Goal: Navigation & Orientation: Find specific page/section

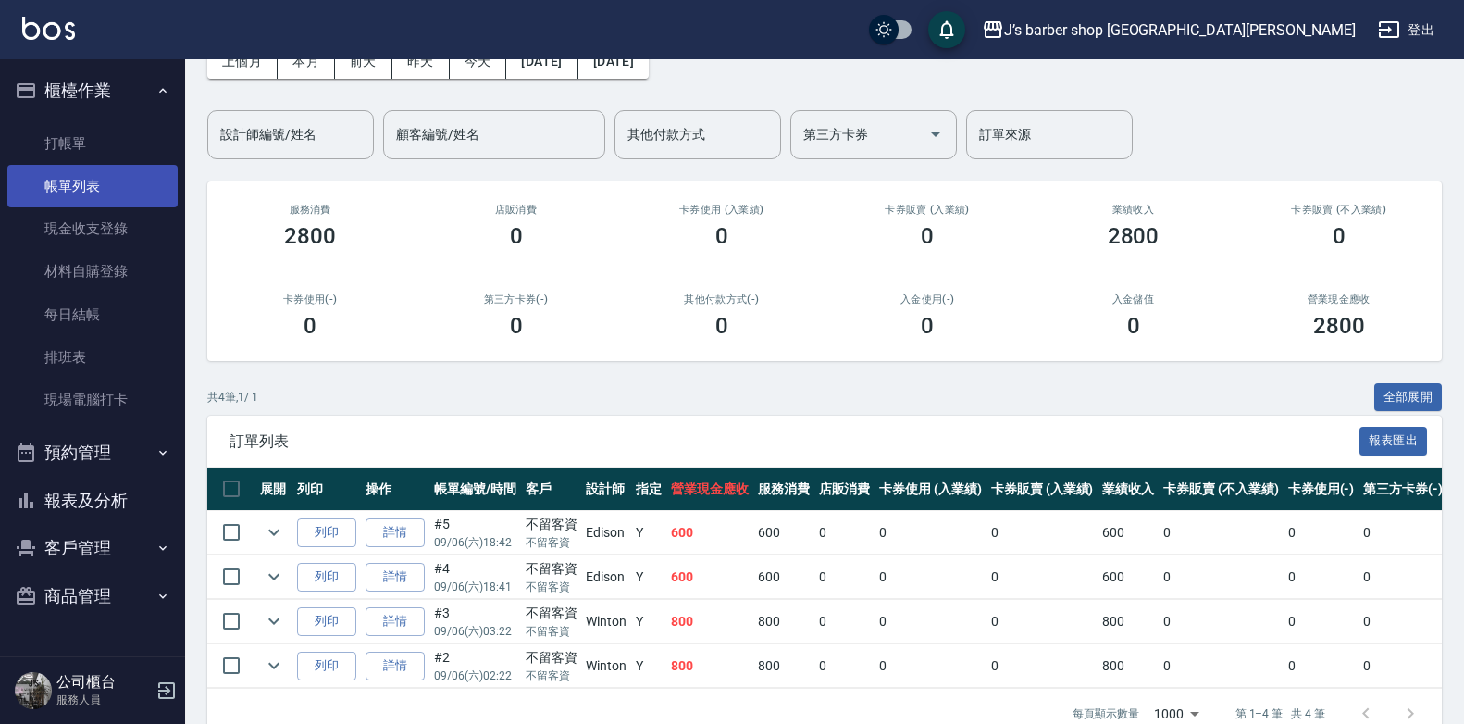
scroll to position [63, 0]
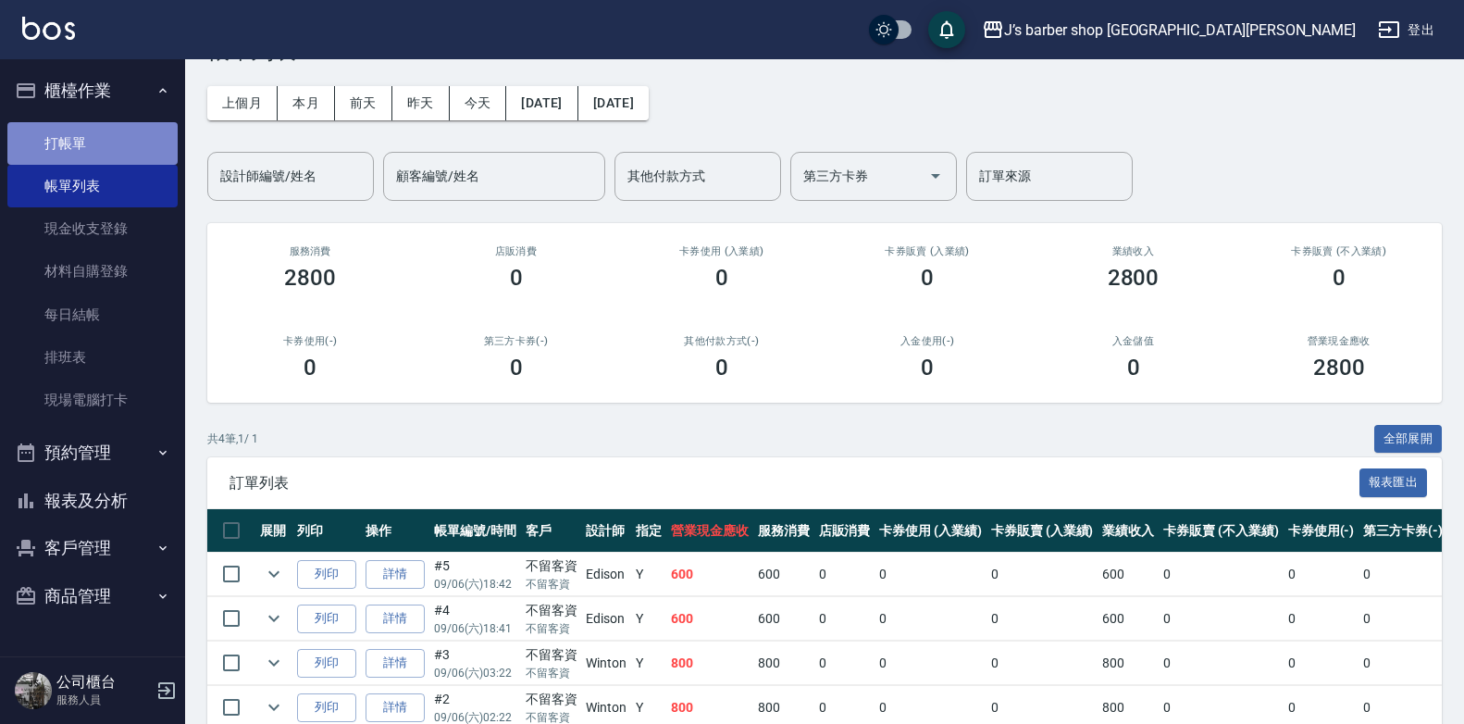
click at [60, 161] on link "打帳單" at bounding box center [92, 143] width 170 height 43
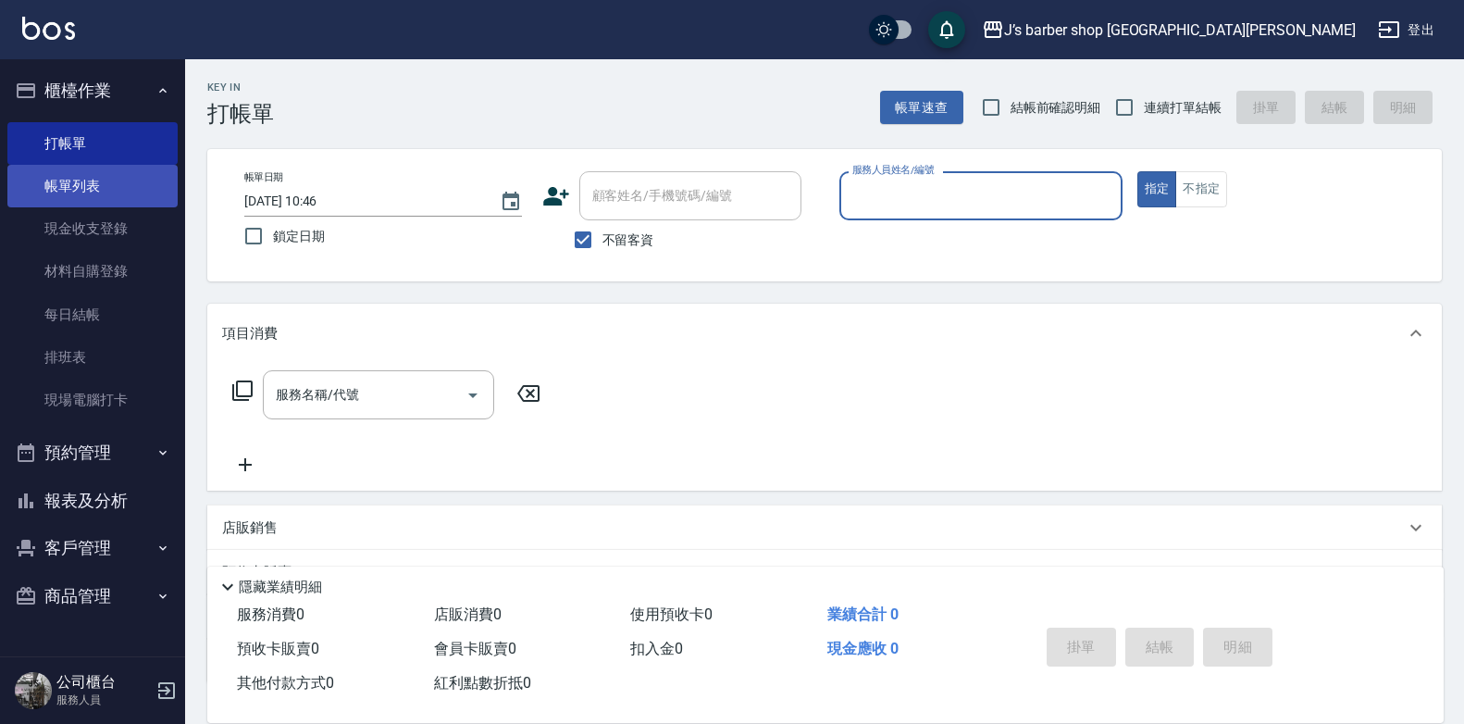
click at [125, 194] on link "帳單列表" at bounding box center [92, 186] width 170 height 43
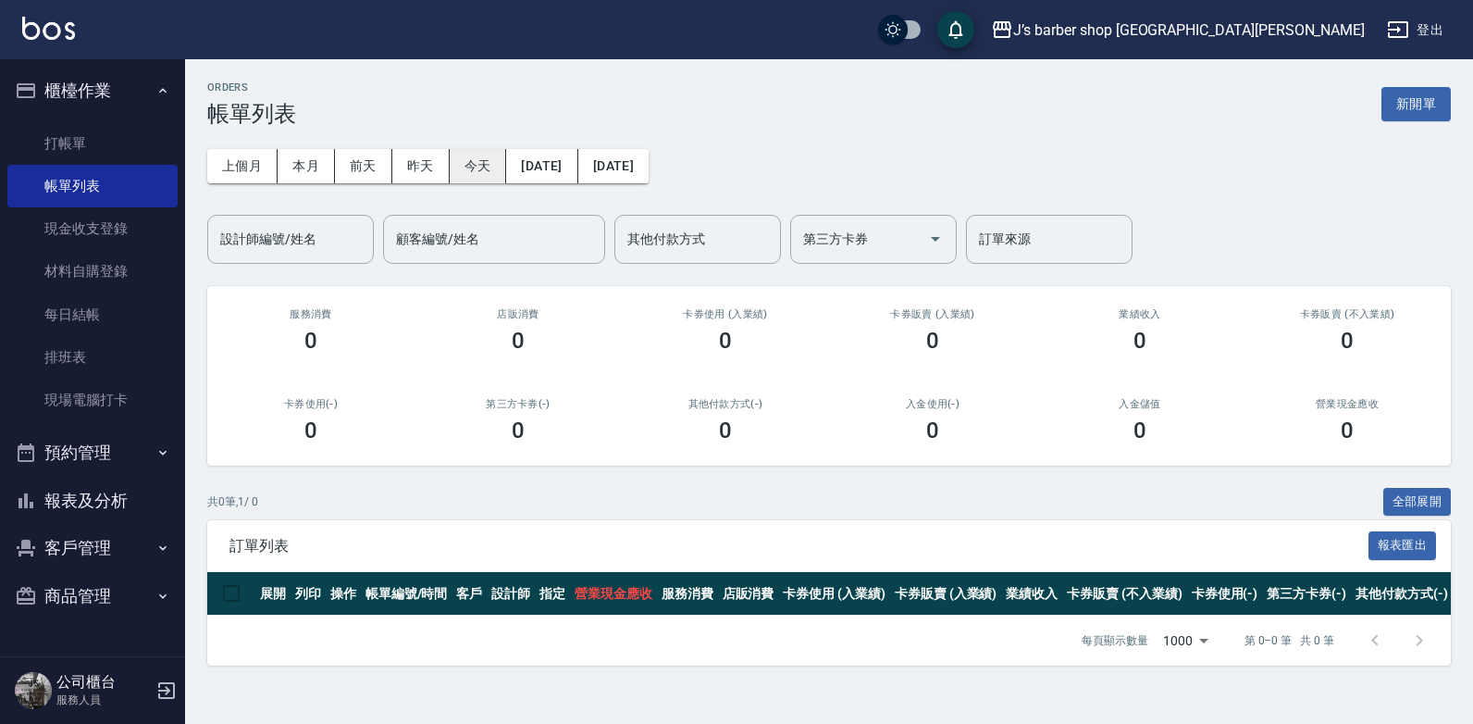
click at [454, 161] on button "今天" at bounding box center [478, 166] width 57 height 34
click at [471, 163] on button "今天" at bounding box center [478, 166] width 57 height 34
click at [446, 177] on button "昨天" at bounding box center [420, 166] width 57 height 34
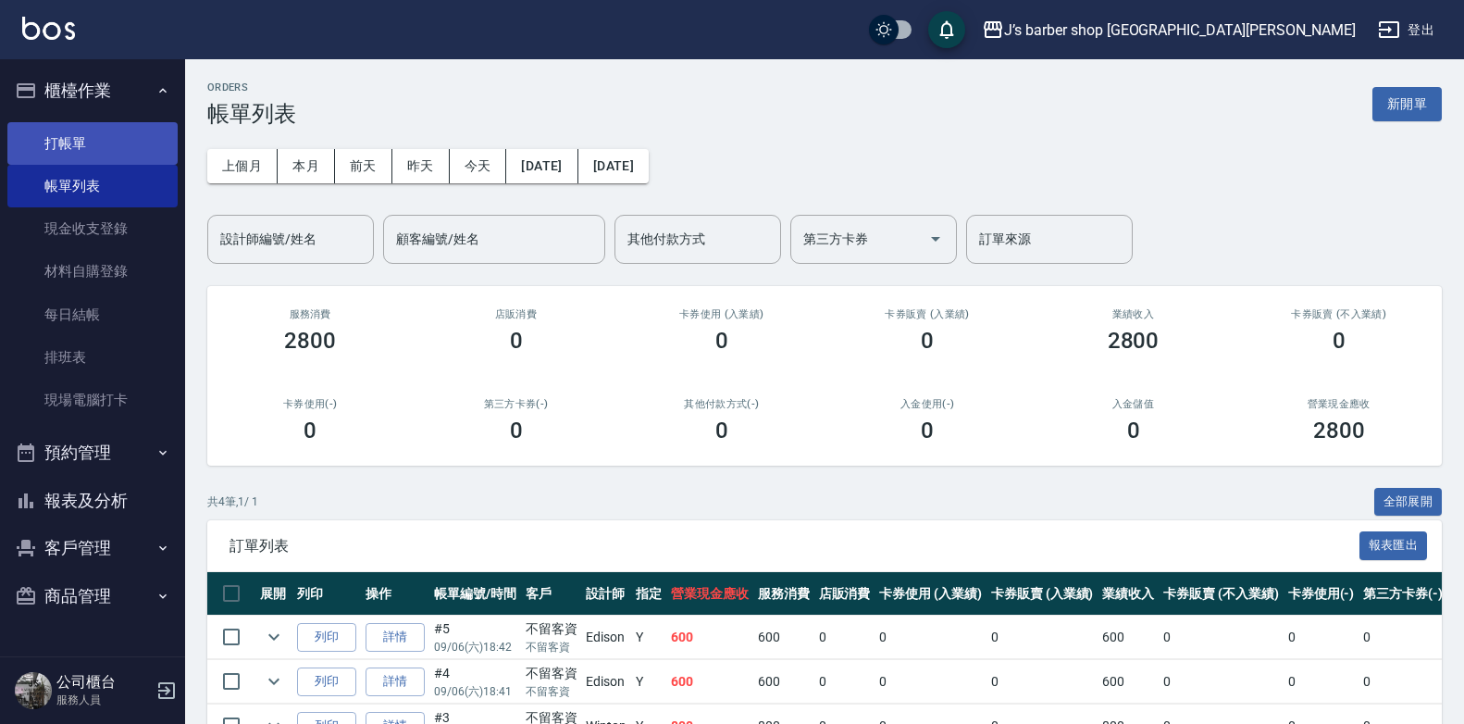
click at [37, 144] on link "打帳單" at bounding box center [92, 143] width 170 height 43
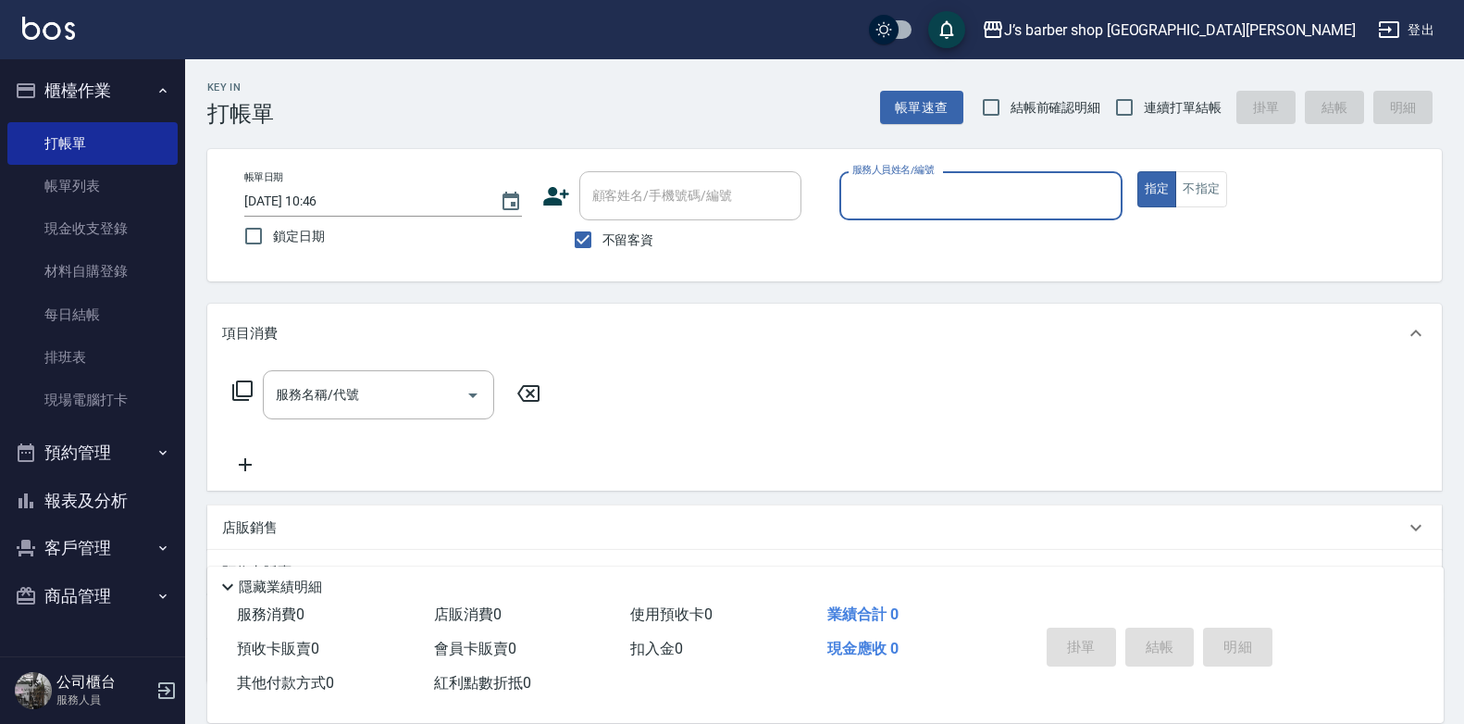
click at [139, 470] on button "預約管理" at bounding box center [92, 452] width 170 height 48
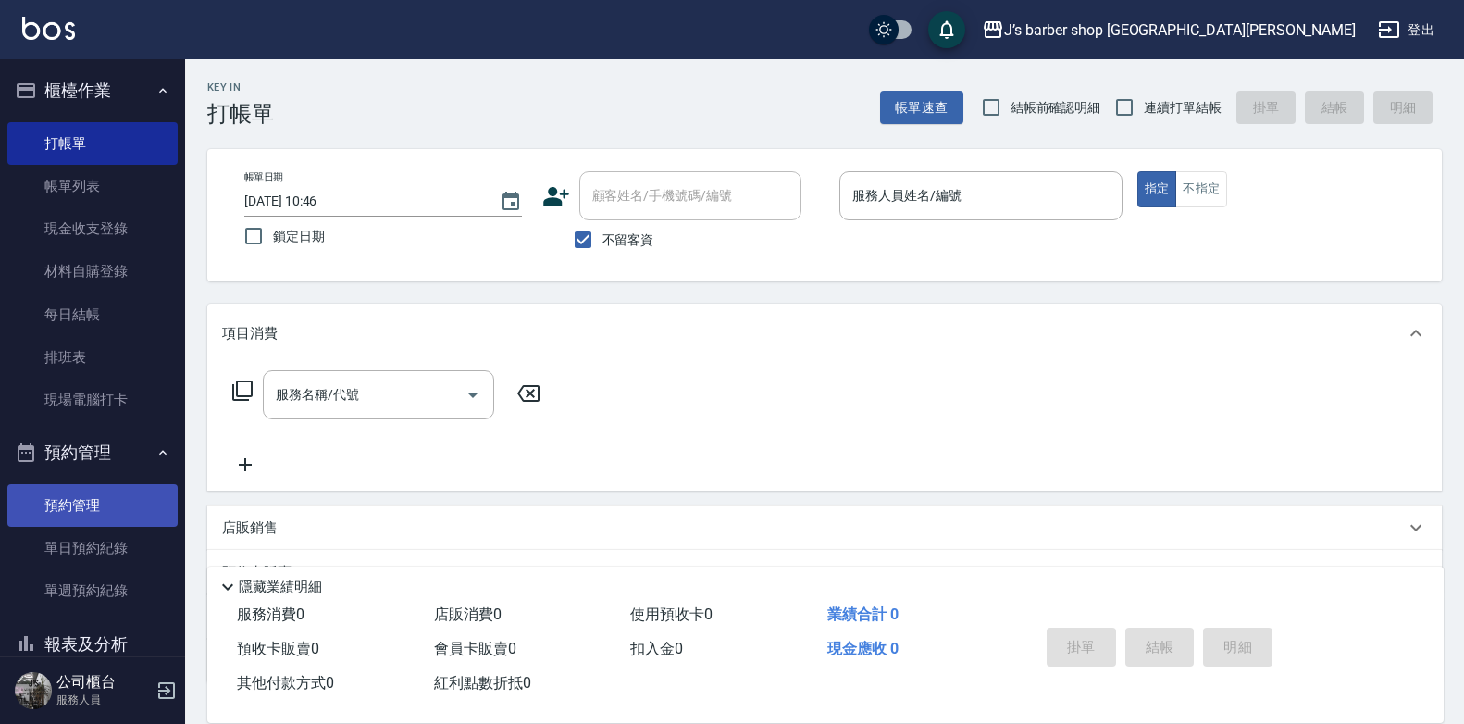
click at [116, 495] on link "預約管理" at bounding box center [92, 505] width 170 height 43
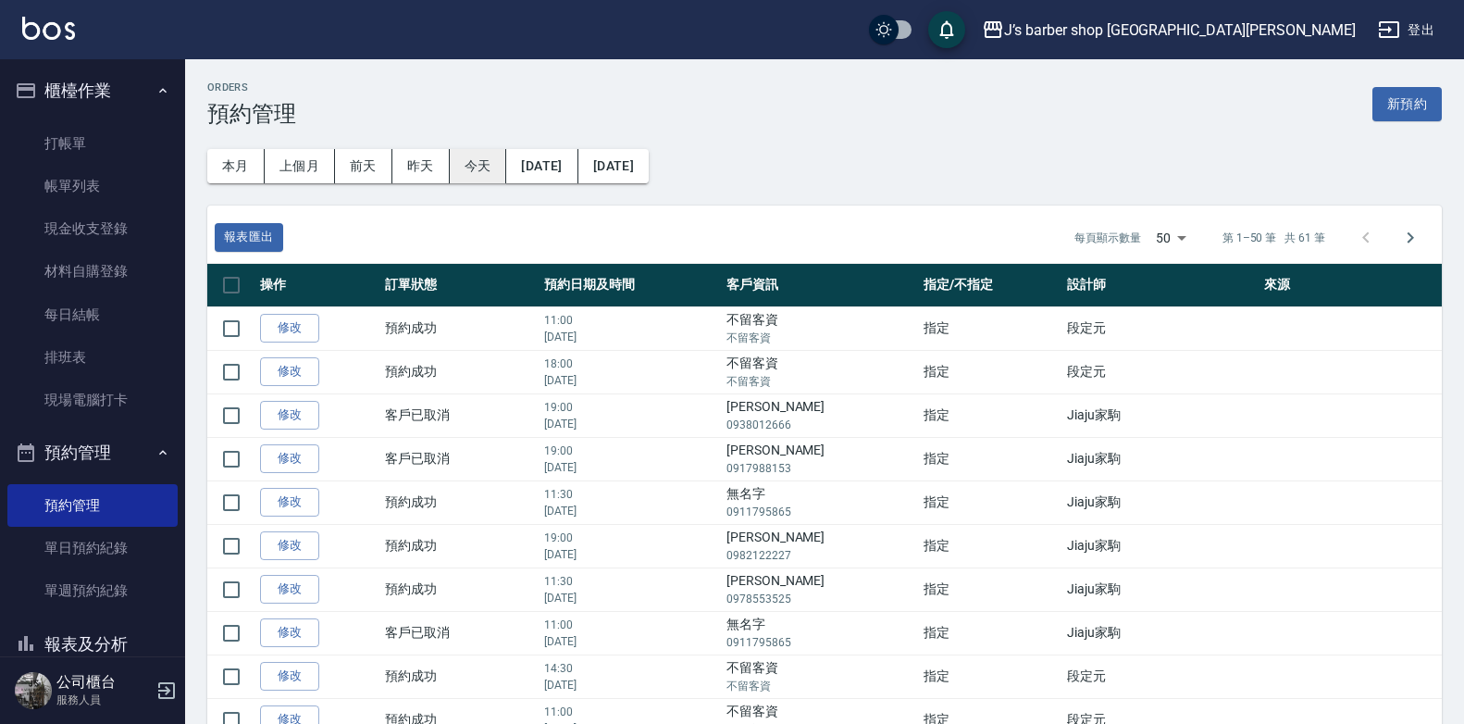
click at [494, 168] on button "今天" at bounding box center [478, 166] width 57 height 34
